Goal: Task Accomplishment & Management: Manage account settings

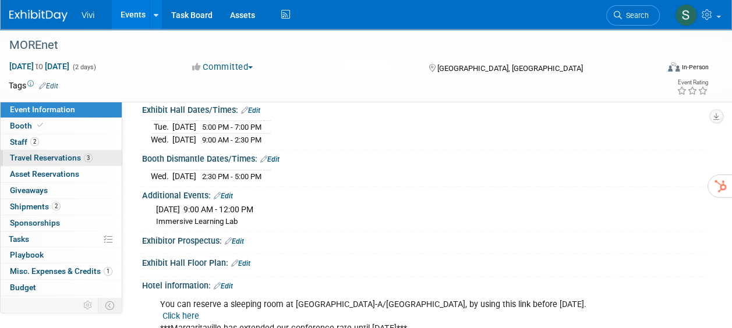
scroll to position [175, 0]
drag, startPoint x: 55, startPoint y: 162, endPoint x: 69, endPoint y: 160, distance: 14.1
click at [55, 161] on span "Travel Reservations 3" at bounding box center [51, 157] width 83 height 9
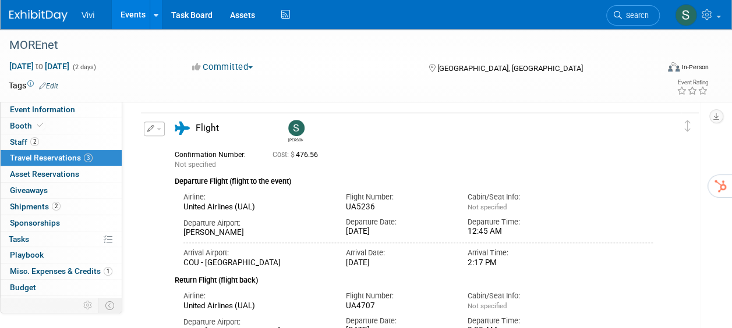
scroll to position [291, 0]
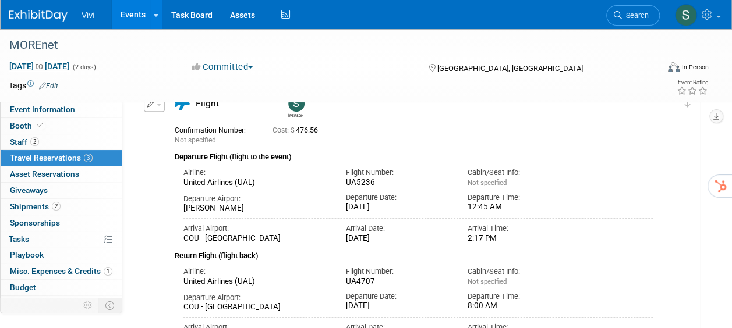
click at [148, 108] on button "button" at bounding box center [154, 104] width 21 height 15
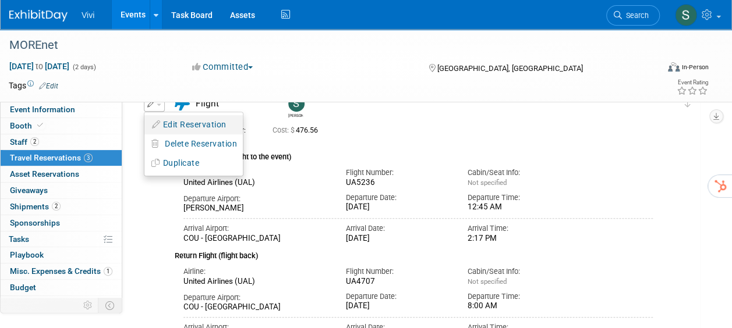
click at [190, 130] on button "Edit Reservation" at bounding box center [193, 124] width 98 height 17
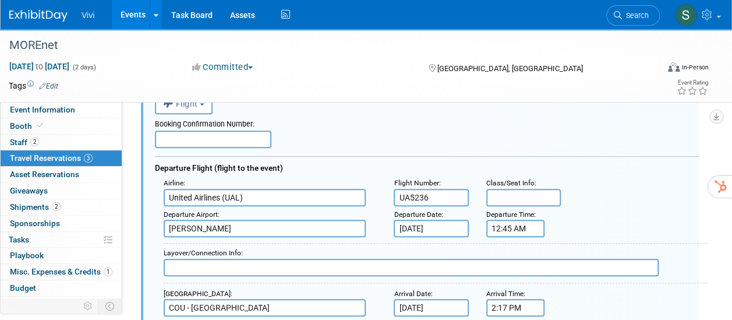
scroll to position [363, 0]
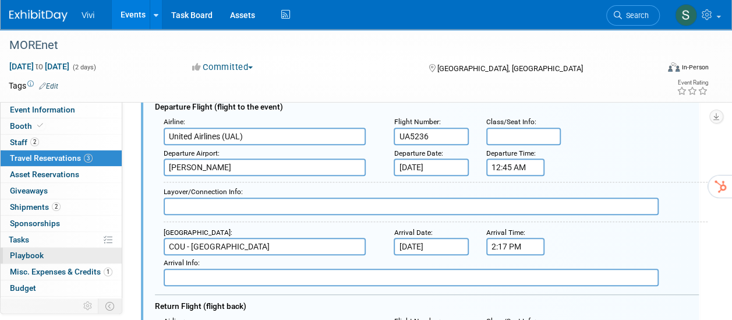
drag, startPoint x: 296, startPoint y: 242, endPoint x: 112, endPoint y: 246, distance: 184.0
click at [112, 246] on div "Event Information Event Info Booth Booth 2 Staff 2 Staff 3 Travel Reservations …" at bounding box center [366, 250] width 732 height 1169
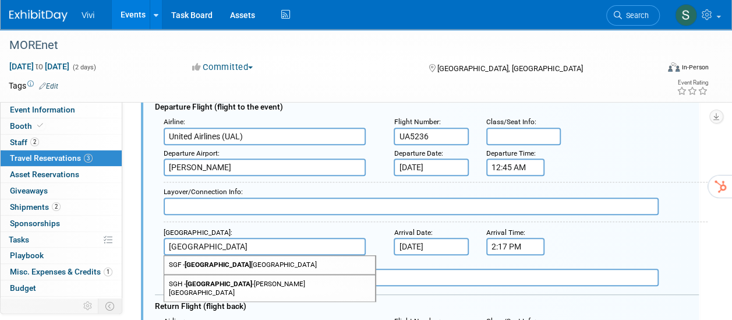
click at [299, 263] on span "SGF - [GEOGRAPHIC_DATA]" at bounding box center [269, 265] width 211 height 18
type input "SGF - [GEOGRAPHIC_DATA]"
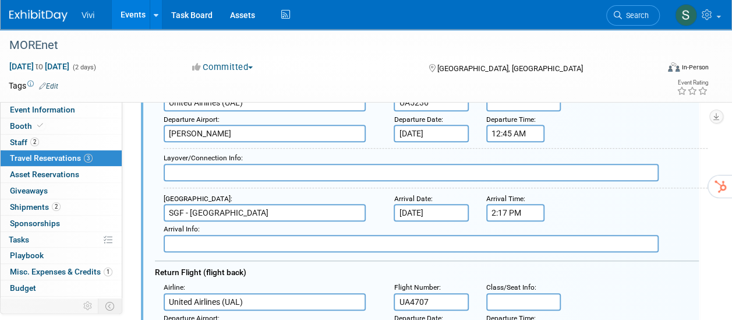
scroll to position [421, 0]
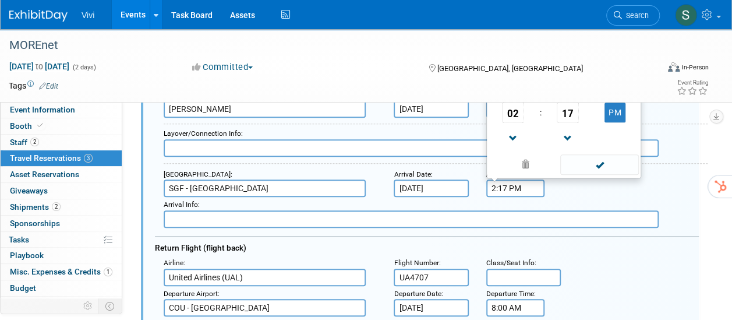
drag, startPoint x: 534, startPoint y: 189, endPoint x: 462, endPoint y: 189, distance: 72.2
click at [462, 189] on div "Arrival Airport : SGF - [GEOGRAPHIC_DATA] Arrival Date : [DATE] Arrival Time : …" at bounding box center [431, 181] width 552 height 31
type input "2:36 PM"
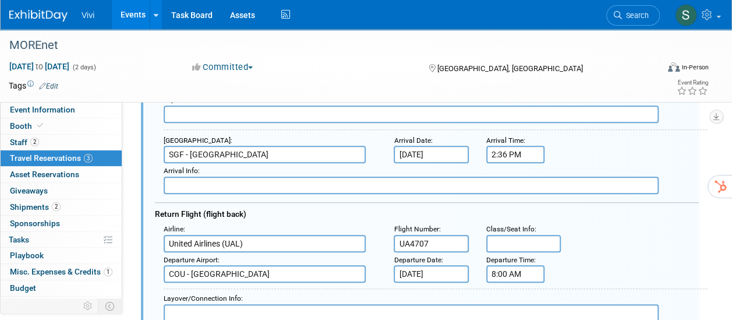
scroll to position [480, 0]
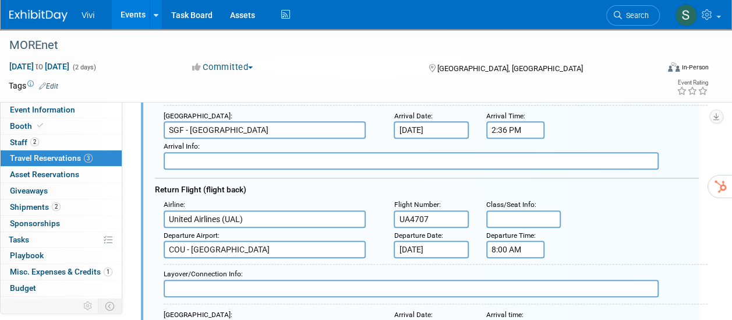
click at [299, 254] on input "COU - [GEOGRAPHIC_DATA]" at bounding box center [265, 248] width 202 height 17
drag, startPoint x: 297, startPoint y: 248, endPoint x: 145, endPoint y: 244, distance: 152.0
click at [145, 244] on div "<i class="fas fa-plane" style="padding: 6px 4px 6px 1px;"></i> Flight <i class=…" at bounding box center [420, 312] width 558 height 825
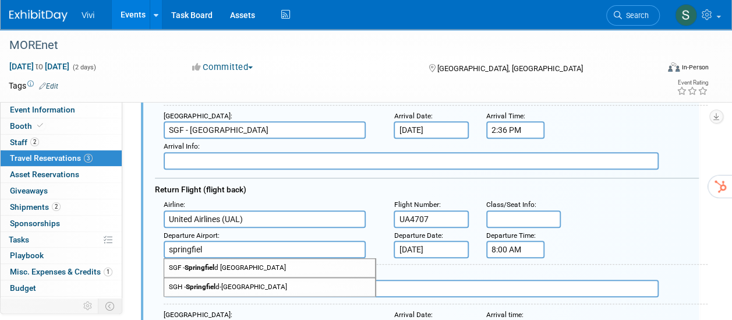
click at [257, 263] on span "SGF - Springfiel d [GEOGRAPHIC_DATA]" at bounding box center [269, 267] width 211 height 18
type input "SGF - [GEOGRAPHIC_DATA]"
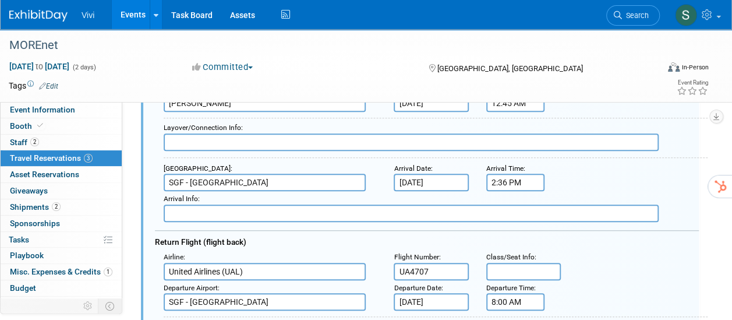
scroll to position [363, 0]
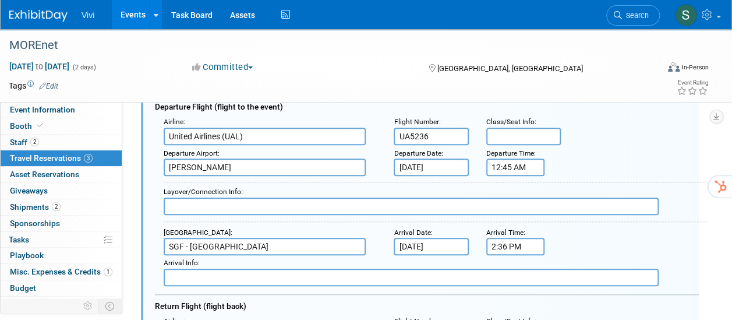
drag, startPoint x: 426, startPoint y: 136, endPoint x: 409, endPoint y: 135, distance: 17.5
click at [409, 135] on input "UA5236" at bounding box center [430, 135] width 75 height 17
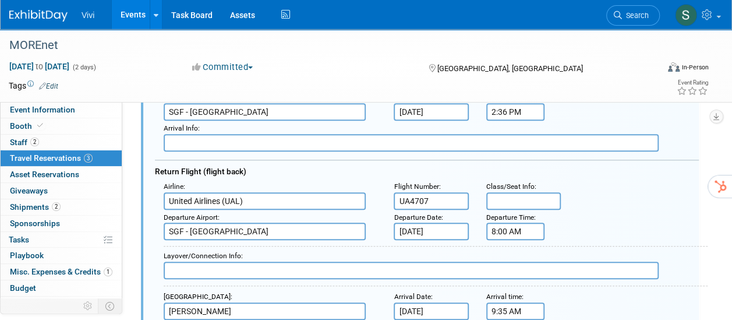
scroll to position [480, 0]
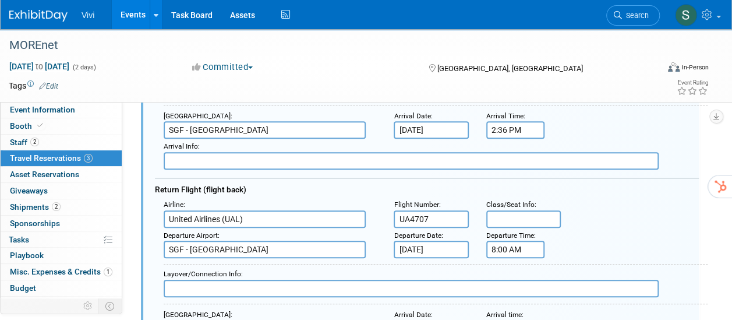
type input "UA4436"
drag, startPoint x: 432, startPoint y: 219, endPoint x: 377, endPoint y: 217, distance: 54.8
click at [377, 217] on div "Airline : United Airlines (UAL) Flight Number : UA4707 Class/Seat Info :" at bounding box center [431, 212] width 552 height 31
type input "UA4492"
click at [525, 251] on input "8:00 AM" at bounding box center [515, 248] width 58 height 17
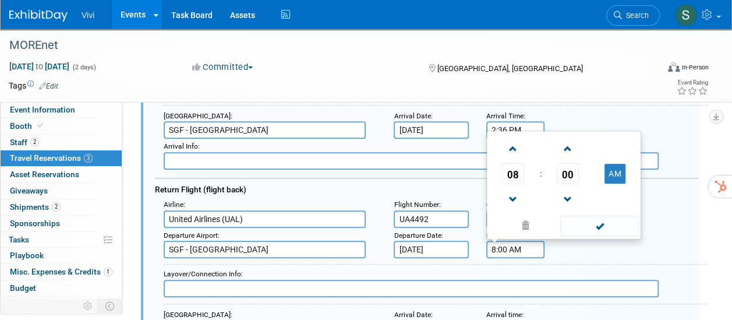
click at [527, 251] on input "8:00 AM" at bounding box center [515, 248] width 58 height 17
click at [513, 194] on span at bounding box center [513, 199] width 20 height 20
drag, startPoint x: 513, startPoint y: 194, endPoint x: 524, endPoint y: 194, distance: 11.6
click at [515, 194] on span at bounding box center [513, 199] width 20 height 20
click at [564, 178] on span "00" at bounding box center [567, 173] width 22 height 21
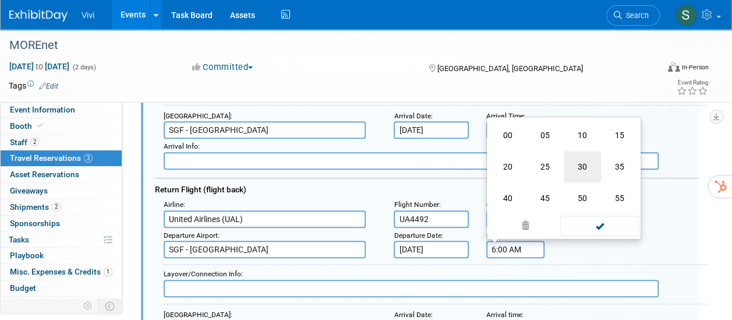
click at [576, 159] on td "30" at bounding box center [581, 166] width 37 height 31
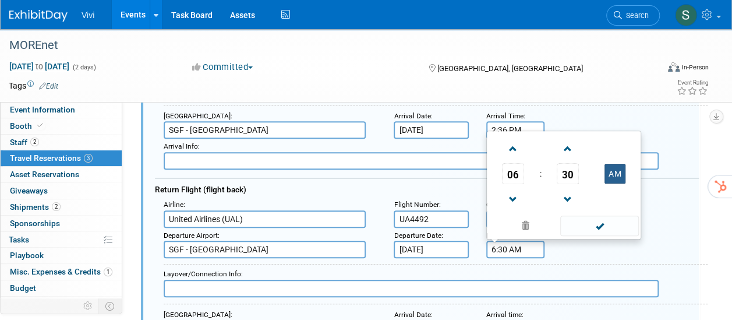
click at [616, 178] on button "AM" at bounding box center [614, 174] width 21 height 20
type input "6:30 PM"
click at [595, 226] on span at bounding box center [599, 225] width 79 height 20
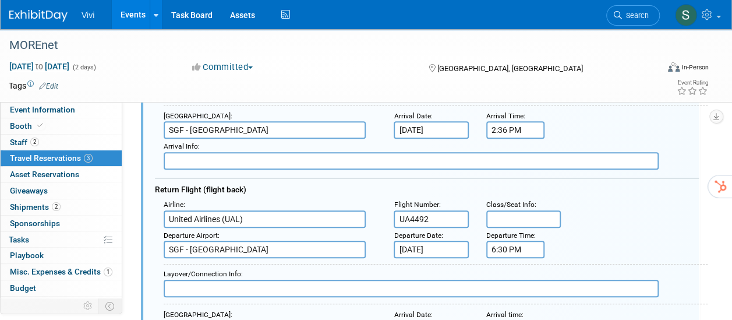
click at [428, 249] on input "[DATE]" at bounding box center [430, 248] width 75 height 17
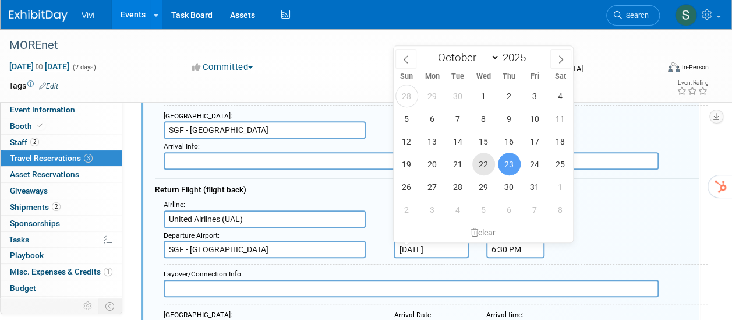
click at [481, 162] on span "22" at bounding box center [483, 163] width 23 height 23
type input "[DATE]"
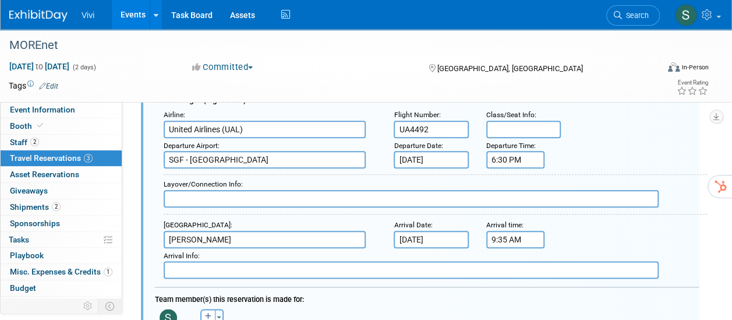
scroll to position [596, 0]
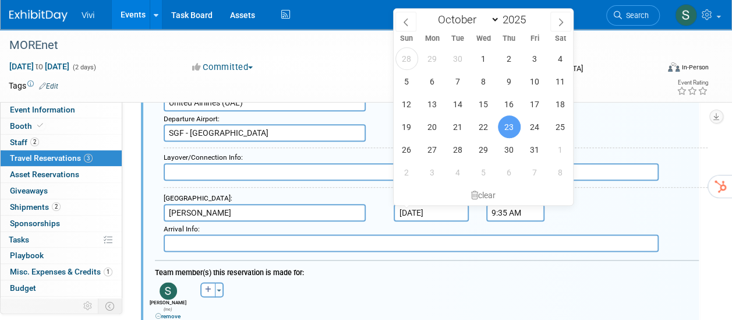
click at [456, 212] on input "[DATE]" at bounding box center [430, 212] width 75 height 17
click at [483, 130] on span "22" at bounding box center [483, 126] width 23 height 23
type input "[DATE]"
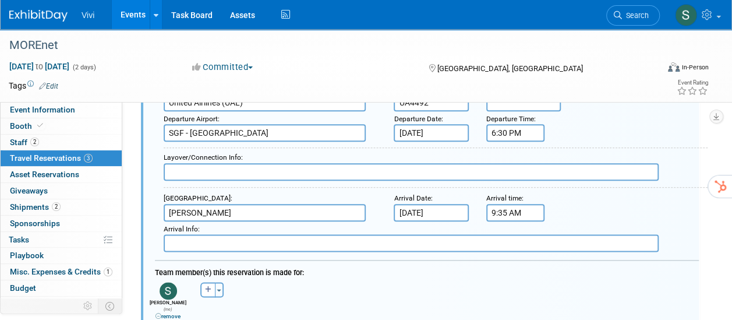
click at [493, 212] on input "9:35 AM" at bounding box center [515, 212] width 58 height 17
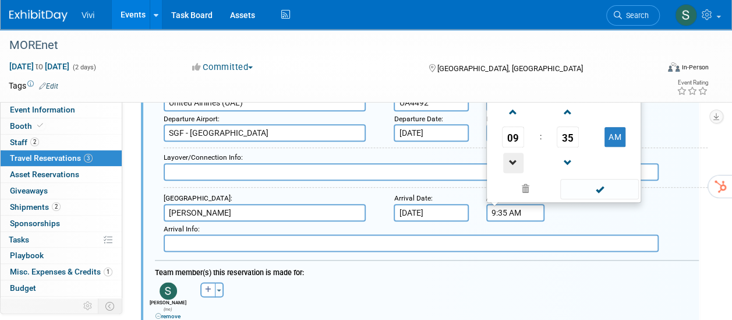
click at [511, 161] on span at bounding box center [513, 162] width 20 height 20
click at [567, 162] on span at bounding box center [568, 162] width 20 height 20
click at [564, 139] on span "34" at bounding box center [567, 136] width 22 height 21
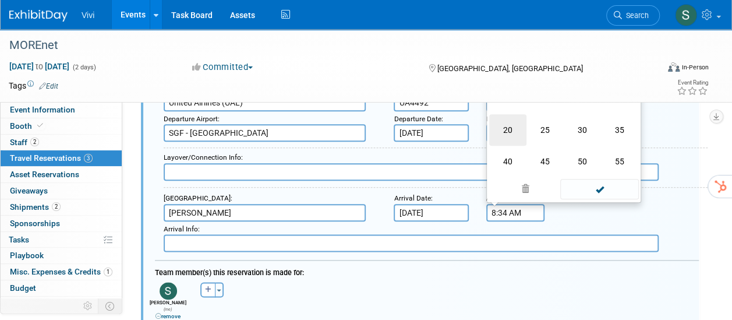
click at [513, 129] on td "20" at bounding box center [507, 129] width 37 height 31
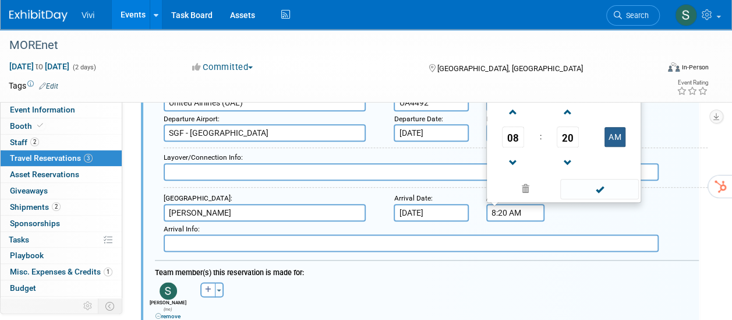
click at [620, 132] on button "AM" at bounding box center [614, 137] width 21 height 20
type input "8:20 PM"
click at [611, 184] on span at bounding box center [599, 189] width 79 height 20
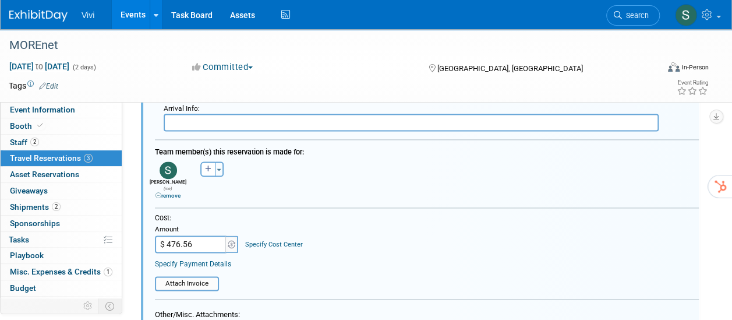
scroll to position [712, 0]
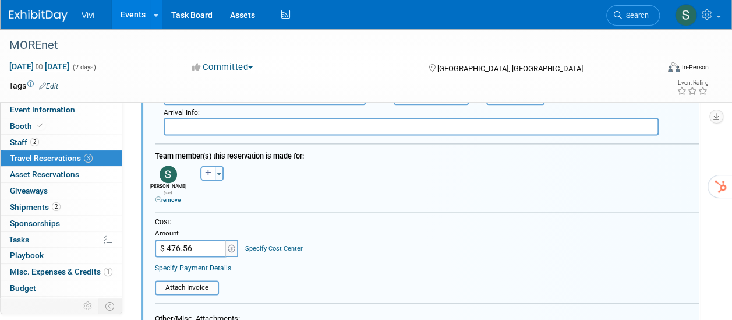
drag, startPoint x: 203, startPoint y: 244, endPoint x: 121, endPoint y: 241, distance: 81.6
drag, startPoint x: 198, startPoint y: 244, endPoint x: 159, endPoint y: 240, distance: 39.8
click at [159, 240] on input "$ 476.56" at bounding box center [191, 247] width 73 height 17
type input "$ 419.97"
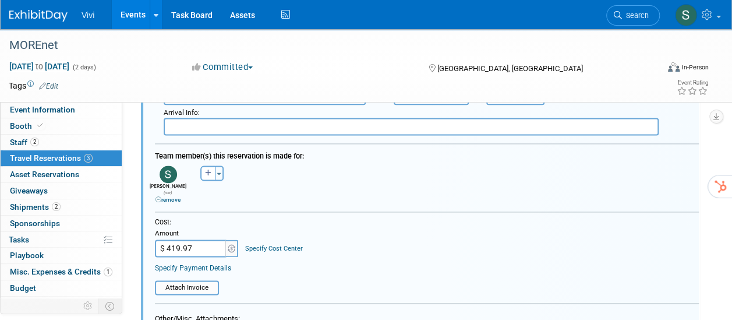
drag, startPoint x: 314, startPoint y: 251, endPoint x: 358, endPoint y: 261, distance: 44.6
click at [314, 251] on div "Cost: Amount $ 419.97 Specify Cost Center Cost Center -- Not Specified --" at bounding box center [427, 245] width 544 height 56
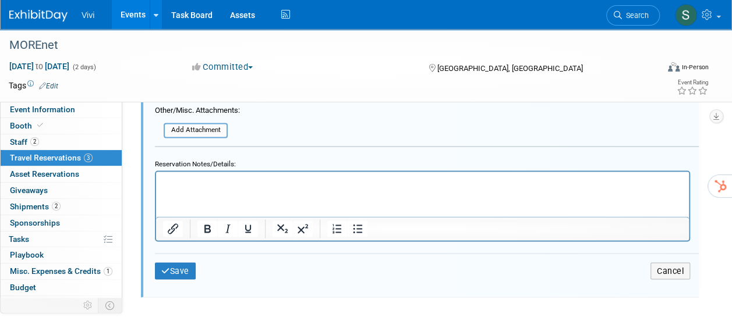
scroll to position [1003, 0]
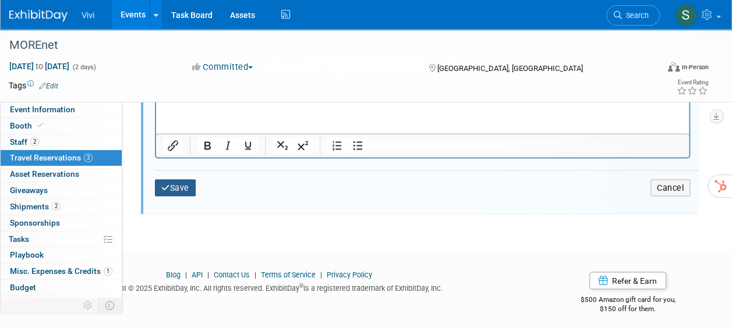
click at [184, 180] on button "Save" at bounding box center [175, 187] width 41 height 17
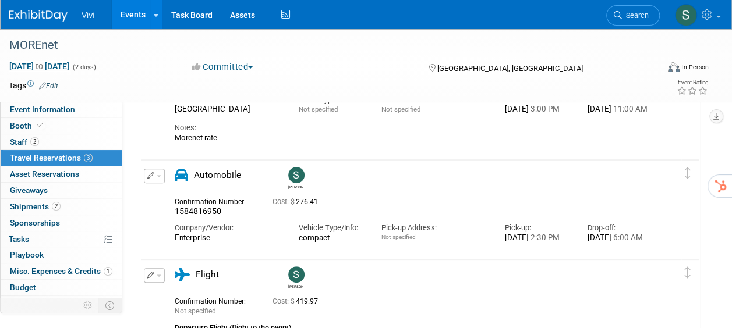
scroll to position [130, 0]
